Goal: Answer question/provide support: Share knowledge or assist other users

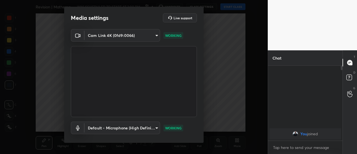
scroll to position [29, 0]
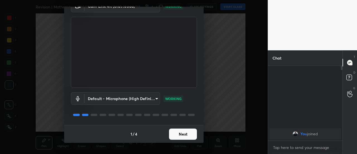
click at [183, 134] on button "Next" at bounding box center [183, 133] width 28 height 11
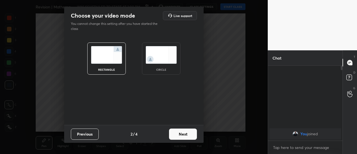
scroll to position [0, 0]
click at [182, 135] on button "Next" at bounding box center [183, 133] width 28 height 11
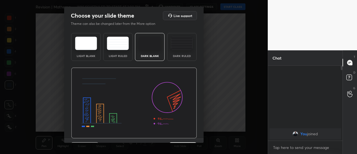
click at [187, 54] on div "Dark Ruled" at bounding box center [182, 47] width 30 height 28
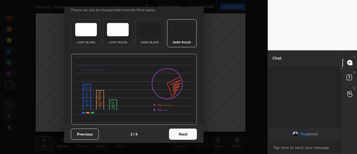
click at [180, 40] on div "Dark Ruled" at bounding box center [182, 33] width 30 height 28
click at [185, 132] on button "Next" at bounding box center [183, 133] width 28 height 11
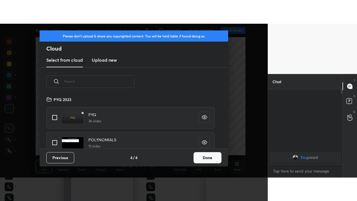
scroll to position [52, 179]
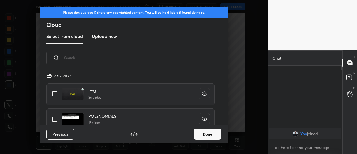
click at [200, 132] on button "Done" at bounding box center [208, 133] width 28 height 11
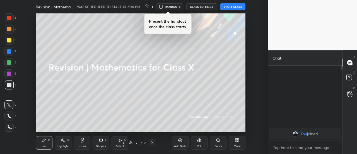
click at [231, 8] on button "START CLASS" at bounding box center [233, 6] width 25 height 7
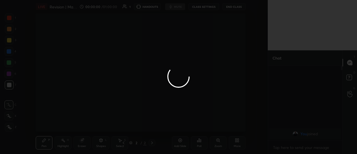
click at [237, 143] on div at bounding box center [178, 77] width 357 height 154
click at [237, 142] on div at bounding box center [178, 77] width 357 height 154
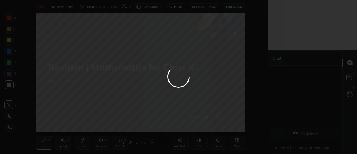
click at [236, 143] on div at bounding box center [178, 77] width 357 height 154
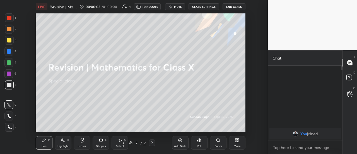
click at [237, 143] on div "More" at bounding box center [237, 142] width 17 height 13
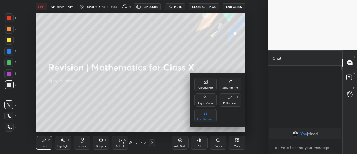
click at [230, 101] on div "Full screen F" at bounding box center [230, 99] width 22 height 13
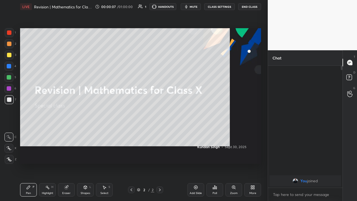
type textarea "x"
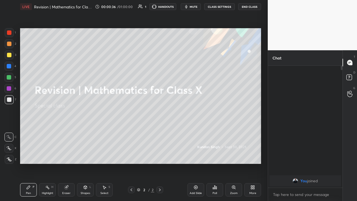
click at [194, 154] on icon at bounding box center [196, 187] width 4 height 4
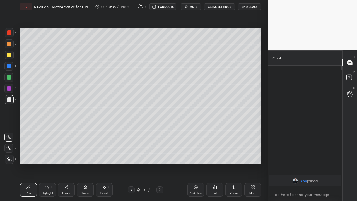
click at [10, 56] on div at bounding box center [9, 55] width 4 height 4
click at [84, 154] on div "Shapes L" at bounding box center [85, 189] width 17 height 13
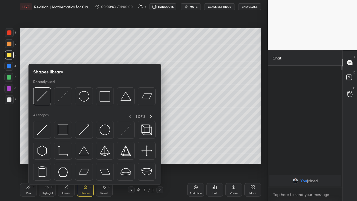
click at [83, 153] on img at bounding box center [84, 150] width 11 height 11
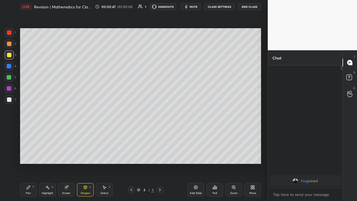
click at [83, 154] on div "Shapes L" at bounding box center [85, 189] width 17 height 13
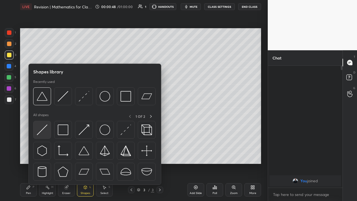
click at [46, 133] on img at bounding box center [42, 130] width 11 height 11
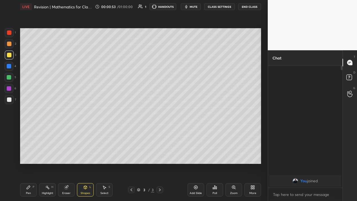
click at [31, 154] on div "Pen P" at bounding box center [28, 189] width 17 height 13
click at [10, 148] on icon at bounding box center [8, 148] width 5 height 4
click at [84, 154] on div "Shapes L" at bounding box center [85, 189] width 17 height 13
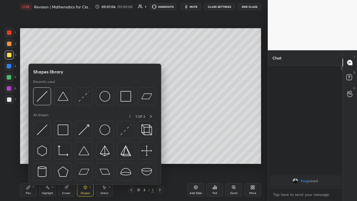
click at [46, 130] on img at bounding box center [42, 130] width 11 height 11
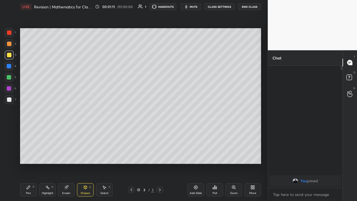
click at [12, 101] on div at bounding box center [9, 99] width 9 height 9
click at [85, 154] on div "Shapes L" at bounding box center [85, 189] width 17 height 13
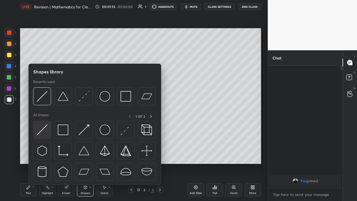
click at [45, 130] on img at bounding box center [42, 130] width 11 height 11
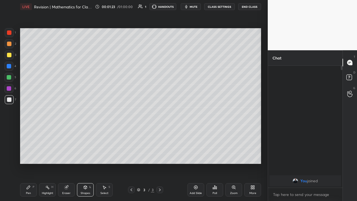
click at [31, 154] on div "Pen P" at bounding box center [28, 189] width 17 height 13
click at [10, 80] on div at bounding box center [8, 77] width 9 height 9
click at [13, 101] on div at bounding box center [9, 99] width 9 height 9
click at [9, 101] on div at bounding box center [9, 99] width 4 height 4
click at [194, 154] on icon at bounding box center [196, 187] width 4 height 4
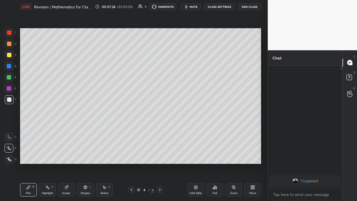
click at [10, 102] on div at bounding box center [9, 99] width 9 height 9
click at [10, 80] on div at bounding box center [8, 77] width 9 height 9
click at [64, 154] on div "Eraser" at bounding box center [66, 189] width 17 height 13
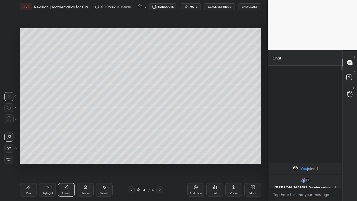
click at [27, 154] on div "Pen" at bounding box center [28, 193] width 5 height 3
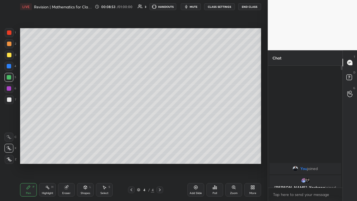
click at [9, 101] on div at bounding box center [9, 99] width 4 height 4
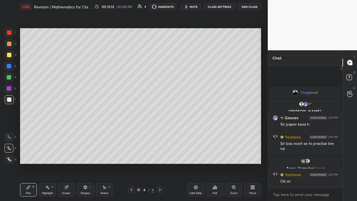
click at [251, 154] on div "More" at bounding box center [253, 189] width 17 height 13
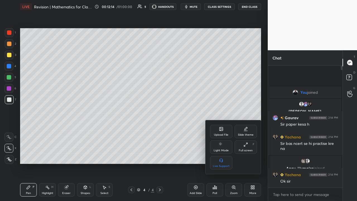
click at [221, 134] on div "Upload File" at bounding box center [221, 134] width 15 height 3
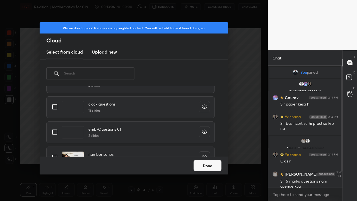
scroll to position [1444, 0]
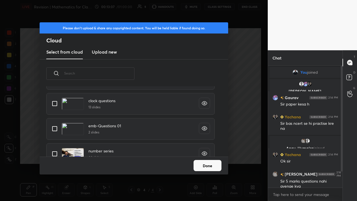
click at [102, 74] on input "text" at bounding box center [99, 73] width 70 height 24
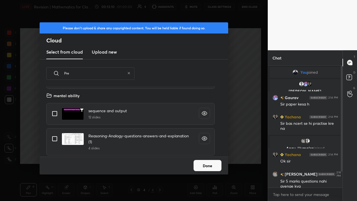
scroll to position [0, 0]
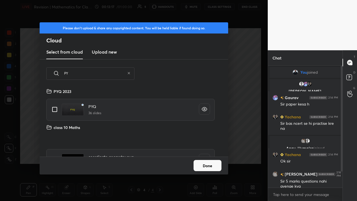
type input "PY"
click at [57, 110] on input "grid" at bounding box center [55, 110] width 12 height 12
checkbox input "true"
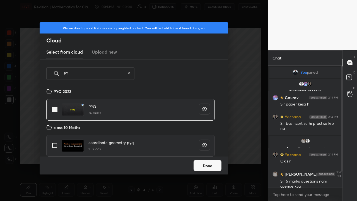
click at [203, 154] on button "Done" at bounding box center [208, 165] width 28 height 11
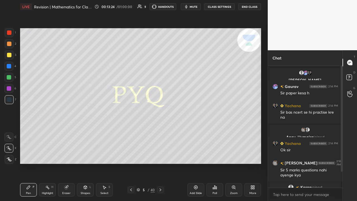
scroll to position [18, 0]
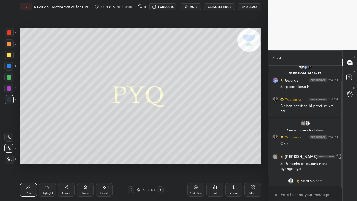
click at [161, 154] on icon at bounding box center [160, 190] width 4 height 4
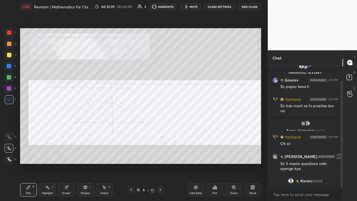
click at [10, 36] on div at bounding box center [9, 32] width 9 height 9
click at [10, 147] on icon at bounding box center [8, 148] width 5 height 4
click at [11, 137] on icon at bounding box center [8, 137] width 5 height 4
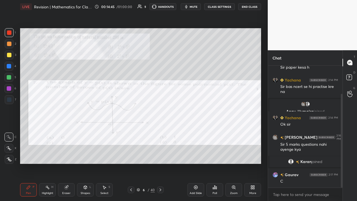
scroll to position [56, 0]
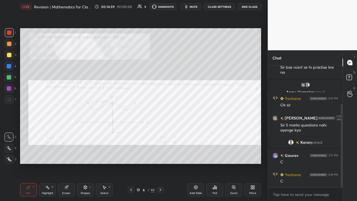
click at [10, 57] on div at bounding box center [9, 55] width 9 height 9
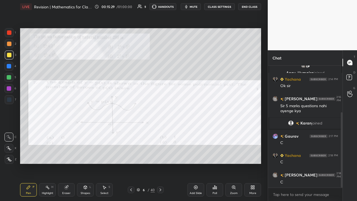
click at [11, 34] on div at bounding box center [9, 32] width 4 height 4
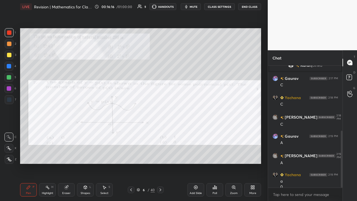
scroll to position [139, 0]
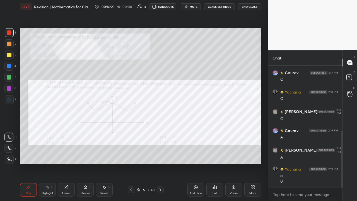
click at [160, 154] on icon at bounding box center [160, 190] width 4 height 4
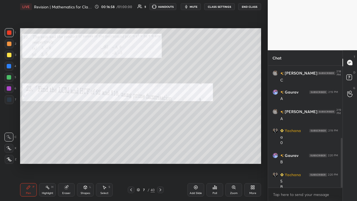
scroll to position [183, 0]
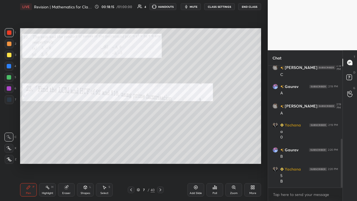
click at [9, 55] on div at bounding box center [9, 55] width 4 height 4
click at [11, 147] on div at bounding box center [8, 148] width 9 height 9
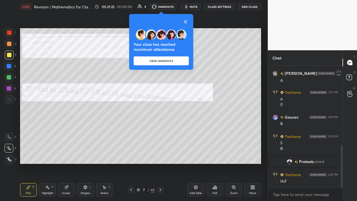
scroll to position [120, 73]
click at [190, 154] on div "Add Slide" at bounding box center [196, 193] width 12 height 3
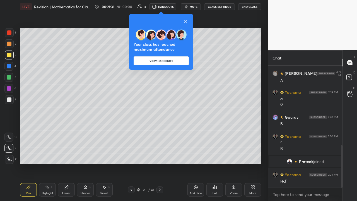
click at [187, 22] on icon at bounding box center [185, 21] width 3 height 3
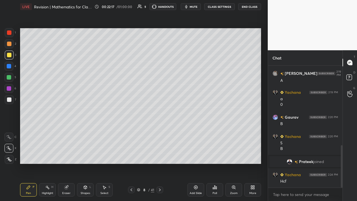
click at [11, 101] on div at bounding box center [9, 99] width 4 height 4
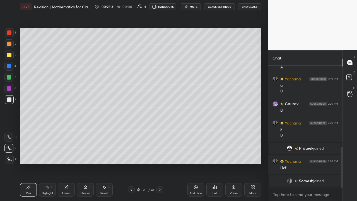
click at [161, 154] on icon at bounding box center [160, 189] width 2 height 3
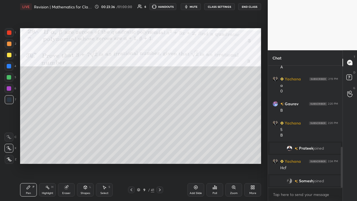
click at [10, 46] on div at bounding box center [9, 44] width 4 height 4
click at [10, 149] on icon at bounding box center [8, 148] width 5 height 4
click at [12, 34] on div at bounding box center [9, 32] width 9 height 9
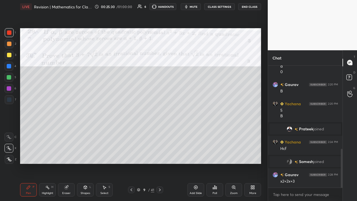
click at [11, 58] on div at bounding box center [9, 55] width 9 height 9
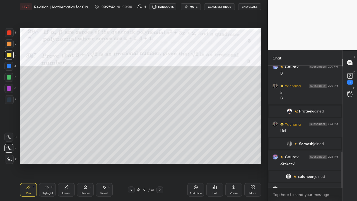
scroll to position [295, 0]
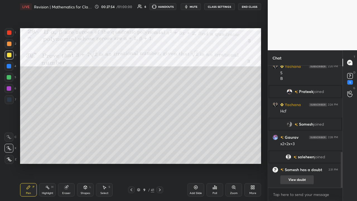
click at [295, 154] on button "View doubt" at bounding box center [298, 179] width 34 height 9
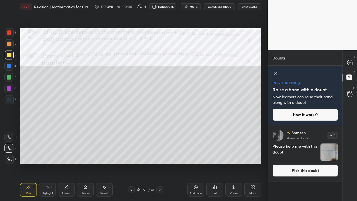
click at [308, 154] on button "Pick this doubt" at bounding box center [306, 170] width 66 height 12
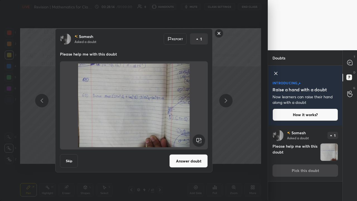
click at [182, 154] on button "Answer doubt" at bounding box center [188, 160] width 39 height 13
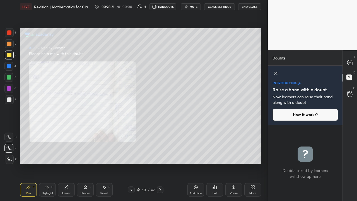
click at [11, 148] on icon at bounding box center [8, 148] width 5 height 4
click at [11, 56] on div at bounding box center [9, 55] width 4 height 4
click at [277, 72] on icon at bounding box center [276, 73] width 7 height 7
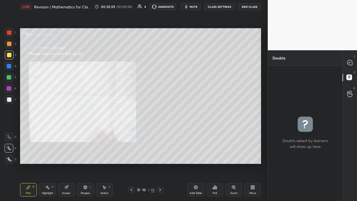
scroll to position [134, 73]
click at [350, 63] on icon at bounding box center [350, 62] width 5 height 5
type textarea "x"
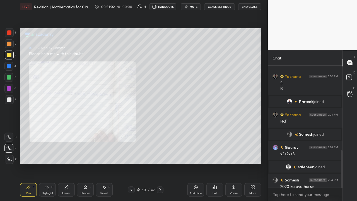
scroll to position [294, 0]
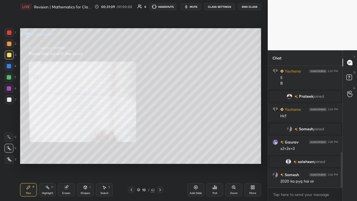
click at [160, 154] on icon at bounding box center [160, 190] width 4 height 4
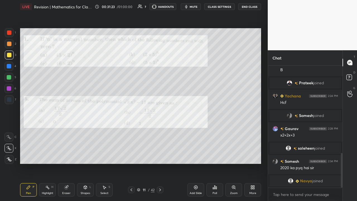
scroll to position [317, 0]
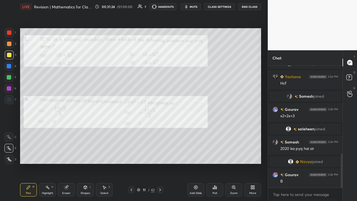
click at [215, 154] on icon at bounding box center [215, 187] width 4 height 4
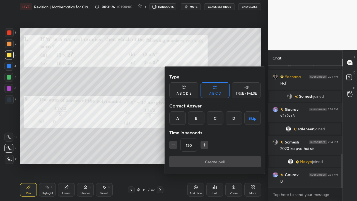
click at [173, 145] on icon "button" at bounding box center [174, 145] width 6 height 6
click at [173, 146] on icon "button" at bounding box center [174, 145] width 6 height 6
click at [174, 145] on icon "button" at bounding box center [174, 145] width 6 height 6
click at [173, 145] on icon "button" at bounding box center [174, 145] width 6 height 6
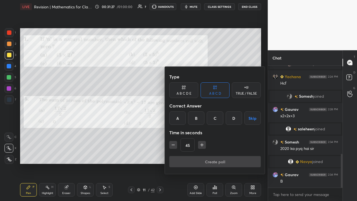
click at [173, 146] on icon "button" at bounding box center [174, 145] width 6 height 6
type input "30"
click at [198, 118] on div "B" at bounding box center [196, 117] width 16 height 13
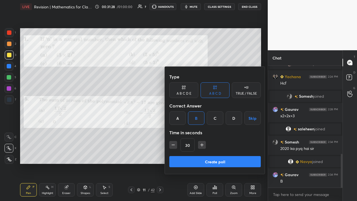
click at [221, 154] on button "Create poll" at bounding box center [215, 161] width 92 height 11
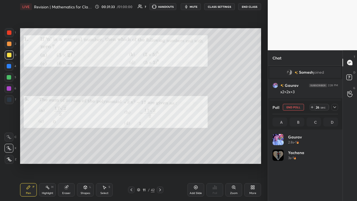
scroll to position [65, 64]
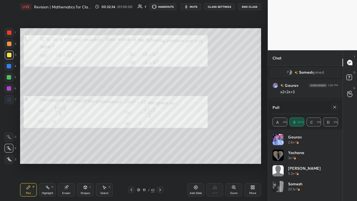
click at [336, 106] on icon at bounding box center [335, 107] width 4 height 4
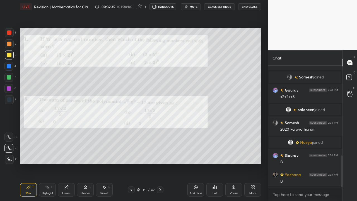
scroll to position [2, 2]
click at [215, 154] on icon at bounding box center [215, 187] width 1 height 3
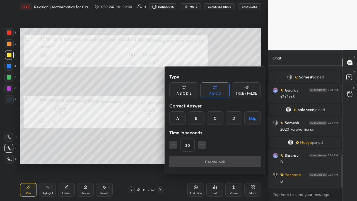
click at [176, 118] on div "A" at bounding box center [177, 117] width 16 height 13
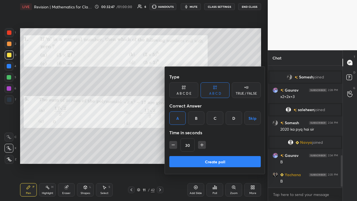
click at [209, 154] on button "Create poll" at bounding box center [215, 161] width 92 height 11
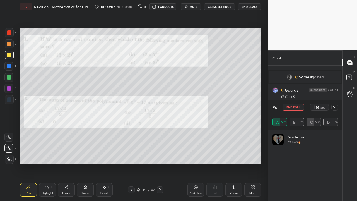
scroll to position [65, 64]
click at [299, 107] on button "End Poll" at bounding box center [293, 107] width 21 height 7
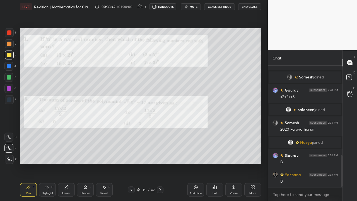
scroll to position [356, 0]
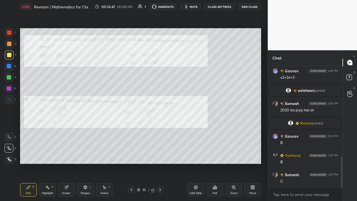
click at [160, 154] on icon at bounding box center [160, 190] width 4 height 4
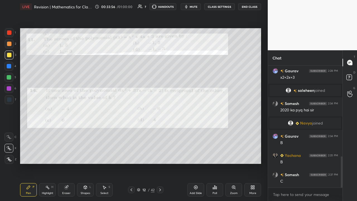
click at [216, 154] on div "Poll" at bounding box center [215, 189] width 17 height 13
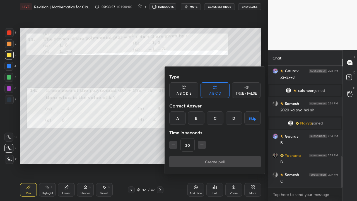
click at [235, 121] on div "D" at bounding box center [234, 117] width 16 height 13
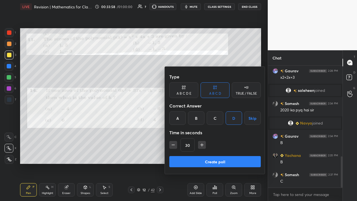
click at [201, 154] on button "Create poll" at bounding box center [215, 161] width 92 height 11
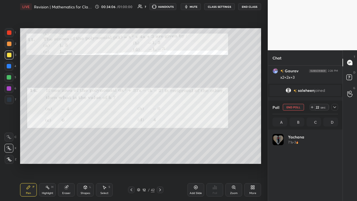
scroll to position [65, 64]
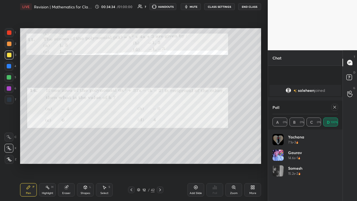
click at [334, 106] on icon at bounding box center [335, 107] width 4 height 4
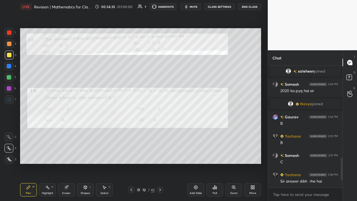
scroll to position [120, 73]
click at [218, 154] on div "Poll" at bounding box center [215, 189] width 17 height 13
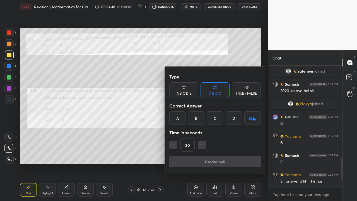
click at [181, 119] on div "A" at bounding box center [177, 117] width 16 height 13
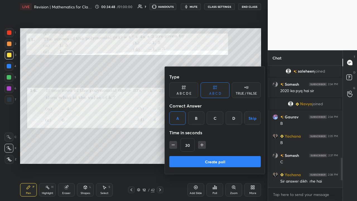
click at [200, 154] on button "Create poll" at bounding box center [215, 161] width 92 height 11
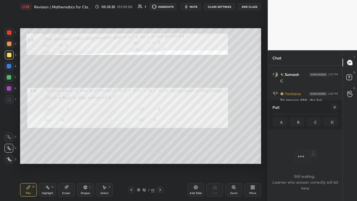
scroll to position [433, 0]
click at [336, 106] on icon at bounding box center [335, 107] width 4 height 4
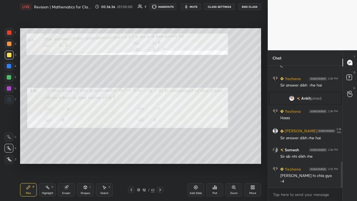
scroll to position [453, 0]
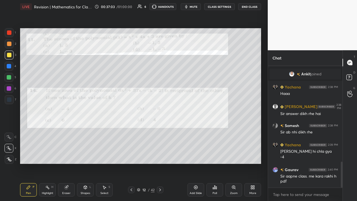
click at [12, 34] on div at bounding box center [9, 32] width 9 height 9
click at [163, 154] on div at bounding box center [160, 190] width 7 height 7
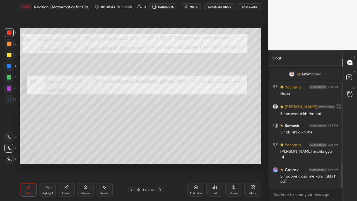
scroll to position [472, 0]
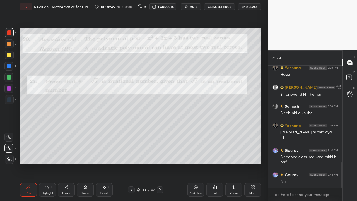
click at [173, 23] on div "Setting up your live class Poll for secs No correct answer Start poll" at bounding box center [141, 95] width 246 height 165
click at [163, 154] on div at bounding box center [160, 190] width 7 height 7
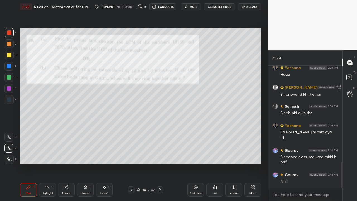
click at [160, 154] on icon at bounding box center [160, 190] width 4 height 4
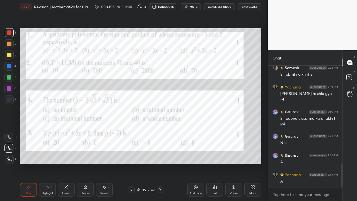
scroll to position [530, 0]
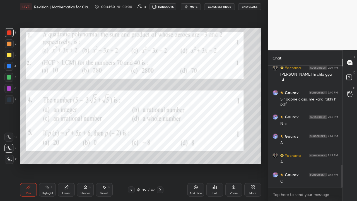
click at [216, 154] on icon at bounding box center [215, 187] width 4 height 4
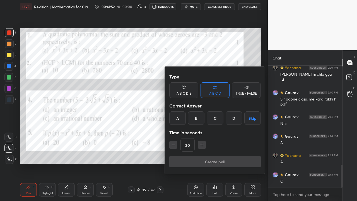
click at [216, 118] on div "C" at bounding box center [215, 117] width 16 height 13
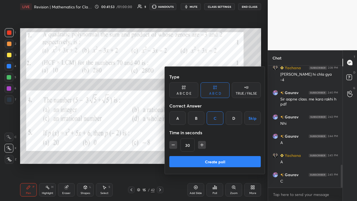
click at [206, 154] on button "Create poll" at bounding box center [215, 161] width 92 height 11
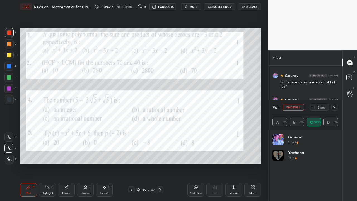
scroll to position [559, 0]
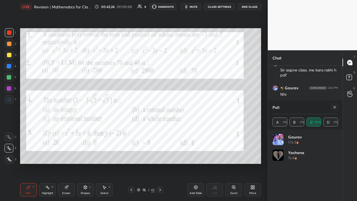
click at [335, 108] on icon at bounding box center [335, 107] width 4 height 4
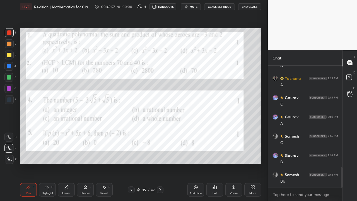
scroll to position [631, 0]
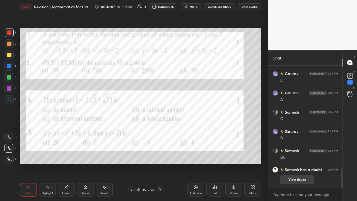
click at [297, 154] on button "View doubt" at bounding box center [298, 179] width 34 height 9
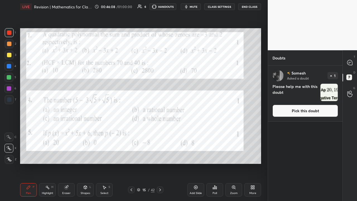
click at [307, 109] on button "Pick this doubt" at bounding box center [306, 111] width 66 height 12
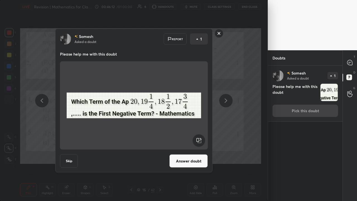
click at [195, 154] on button "Answer doubt" at bounding box center [188, 160] width 39 height 13
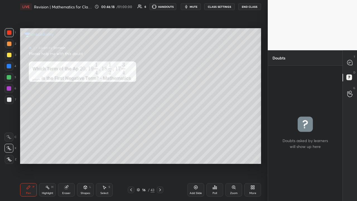
click at [254, 154] on div "More" at bounding box center [253, 189] width 17 height 13
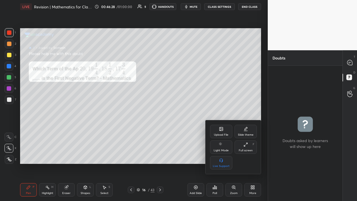
click at [9, 56] on div at bounding box center [178, 100] width 357 height 201
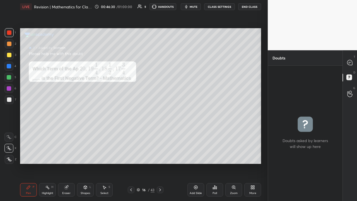
click at [7, 148] on icon at bounding box center [8, 148] width 5 height 4
click at [352, 65] on icon at bounding box center [350, 62] width 5 height 5
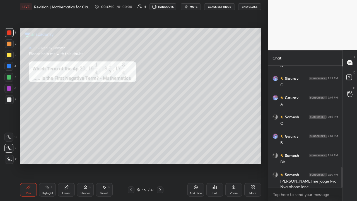
scroll to position [617, 0]
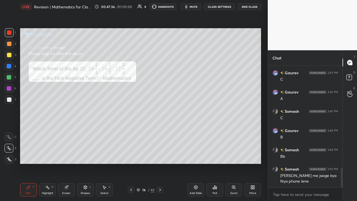
click at [10, 57] on div at bounding box center [9, 55] width 4 height 4
click at [10, 101] on div at bounding box center [9, 99] width 4 height 4
click at [8, 149] on icon at bounding box center [8, 148] width 5 height 4
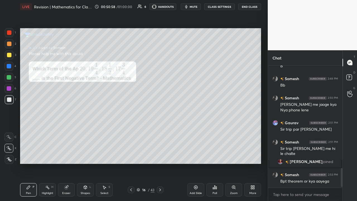
scroll to position [655, 0]
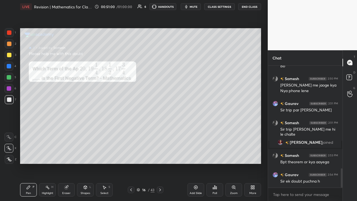
click at [252, 8] on button "End Class" at bounding box center [249, 6] width 23 height 7
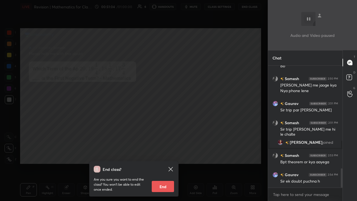
click at [170, 154] on icon at bounding box center [171, 169] width 4 height 4
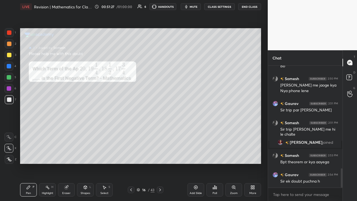
click at [252, 9] on button "End Class" at bounding box center [249, 6] width 23 height 7
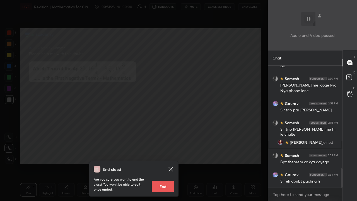
click at [166, 154] on button "End" at bounding box center [163, 186] width 22 height 11
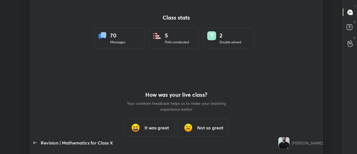
scroll to position [27805, 27571]
type textarea "x"
